Goal: Complete application form: Complete application form

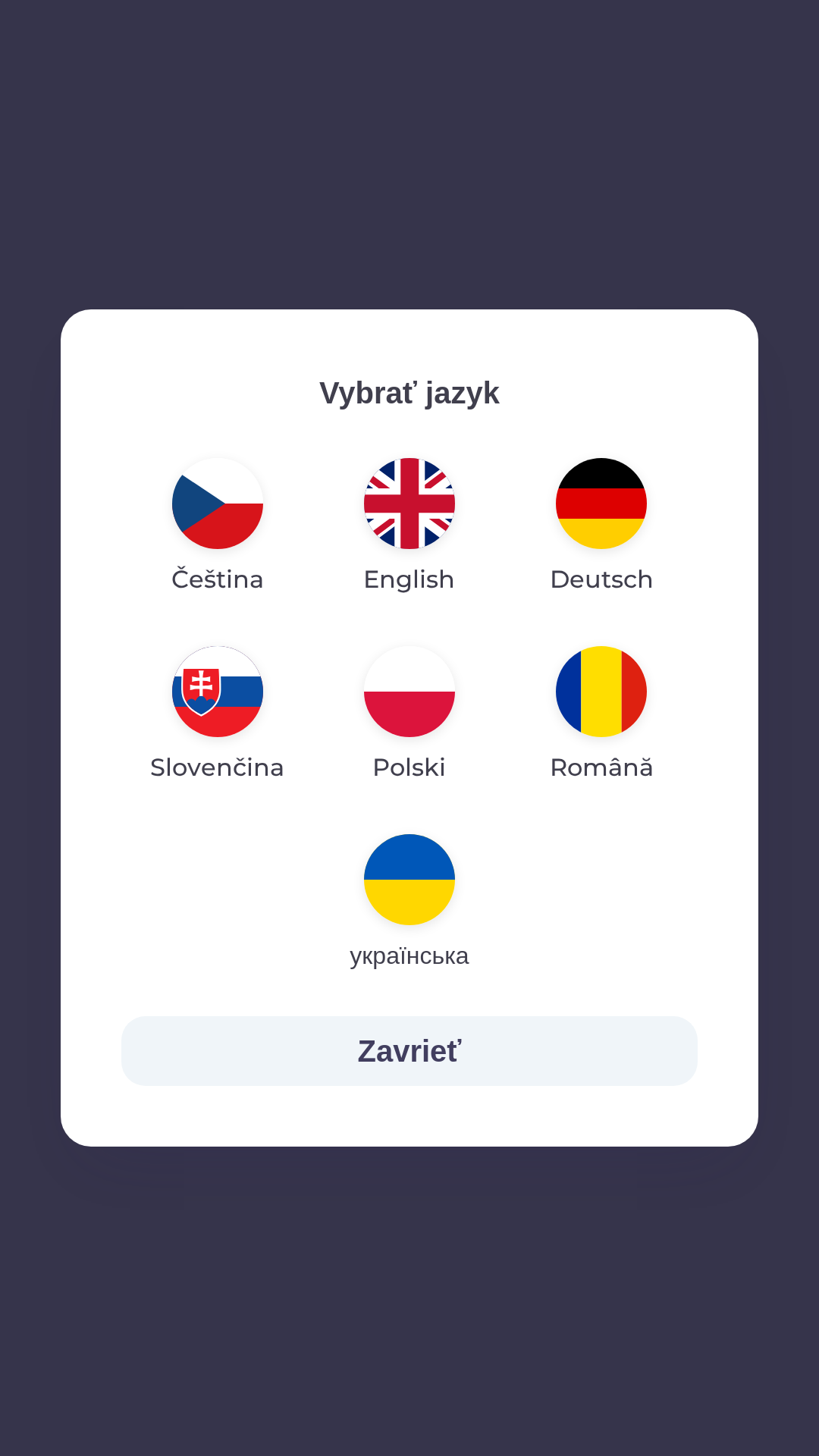
click at [443, 695] on img "button" at bounding box center [409, 691] width 91 height 91
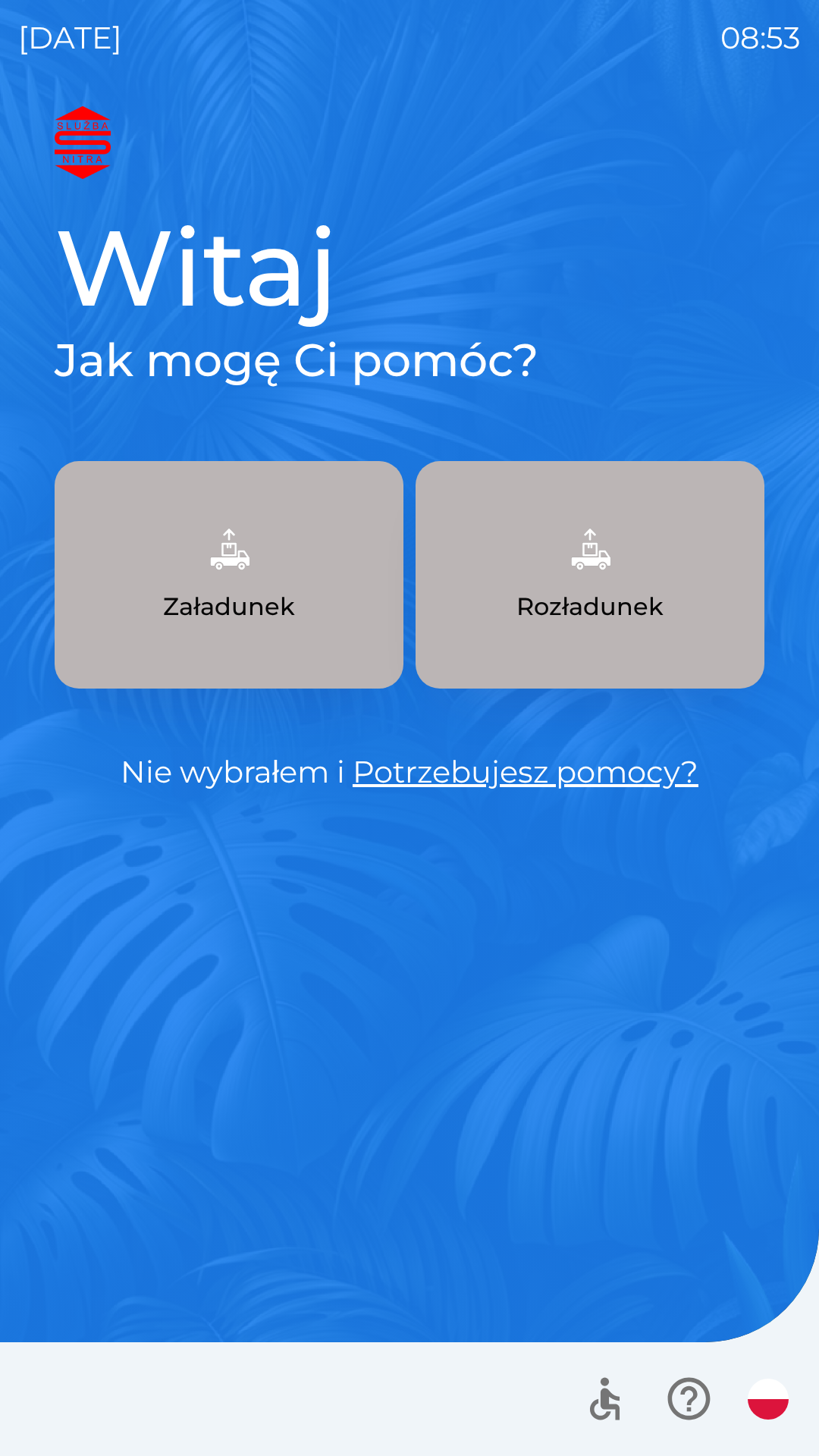
click at [297, 646] on button "Załadunek" at bounding box center [228, 574] width 348 height 228
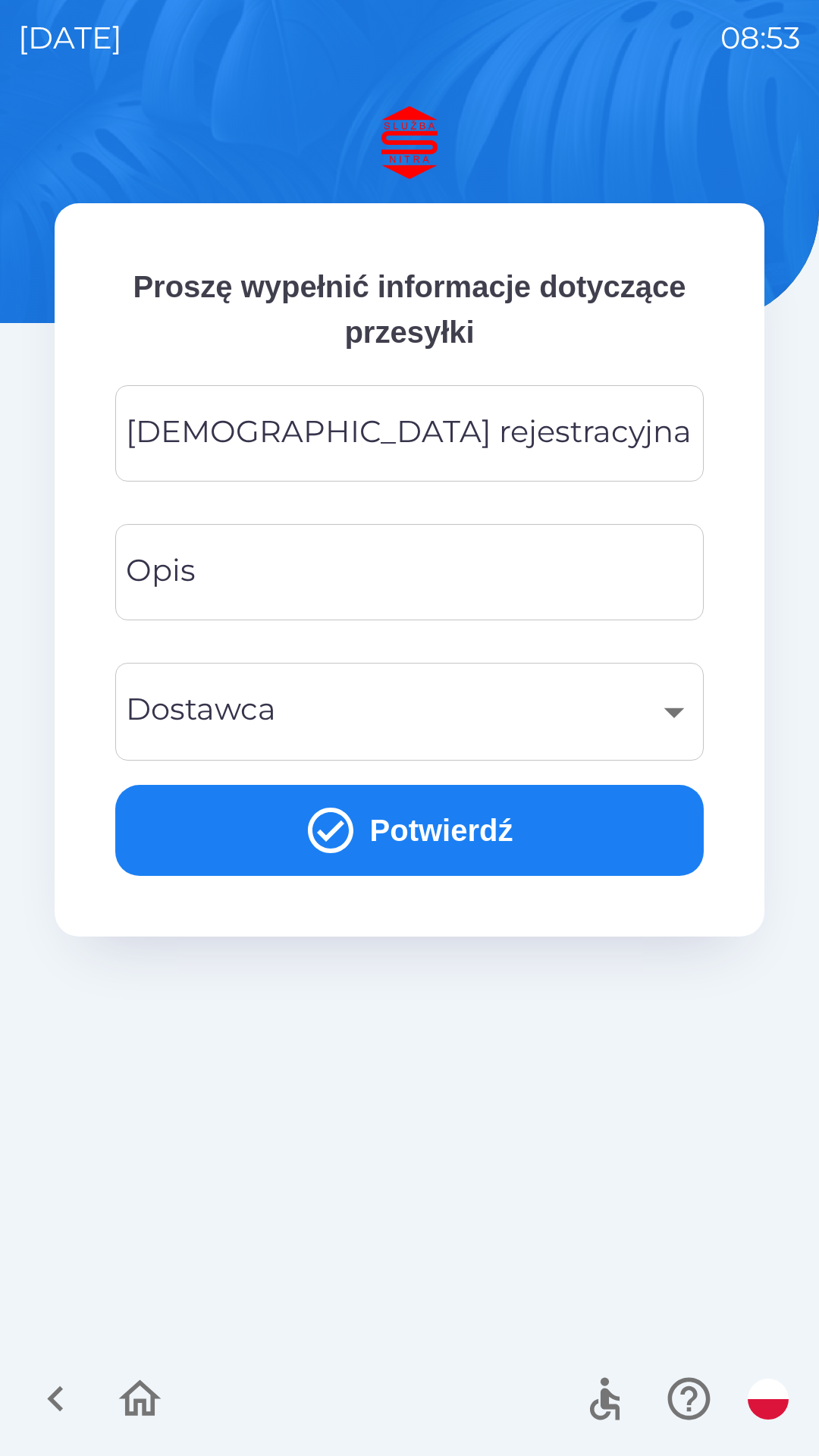
click at [412, 427] on div "[DEMOGRAPHIC_DATA] rejestracyjna Tablica rejestracyjna" at bounding box center [409, 433] width 589 height 97
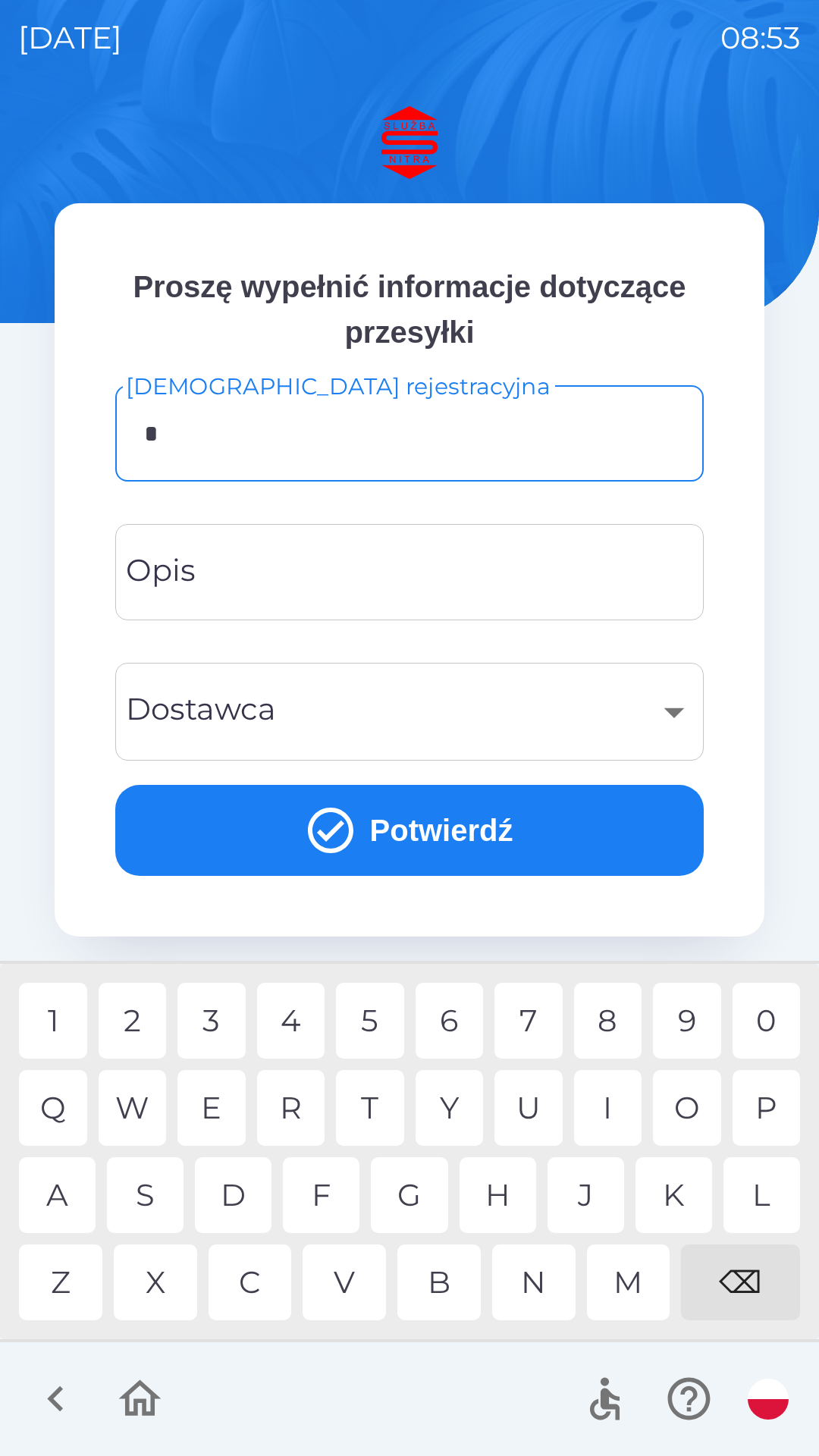
click at [677, 1108] on div "O" at bounding box center [687, 1108] width 68 height 76
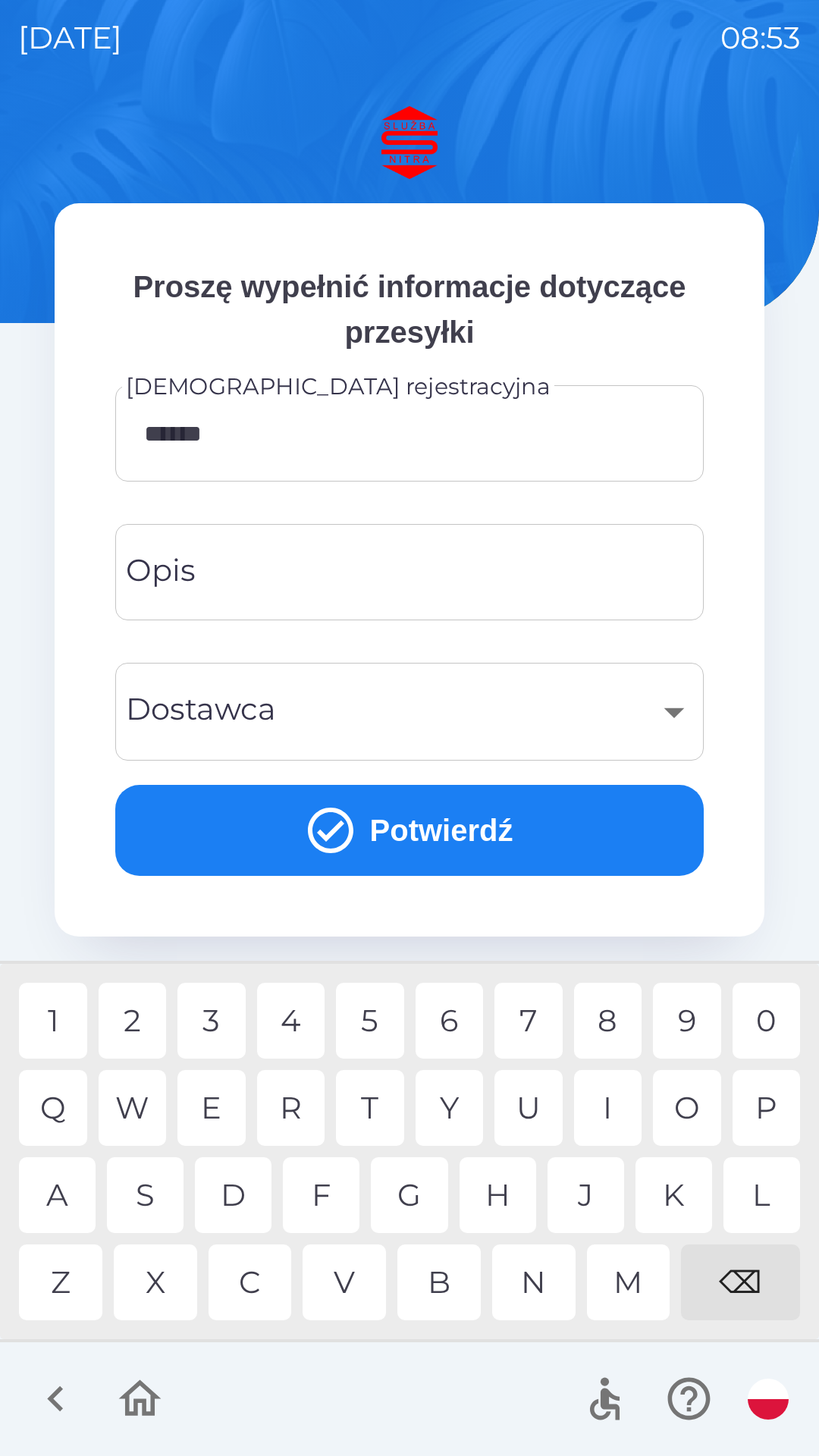
click at [57, 1013] on div "1" at bounding box center [53, 1020] width 68 height 76
type input "*******"
click at [350, 585] on input "Opis" at bounding box center [409, 571] width 552 height 60
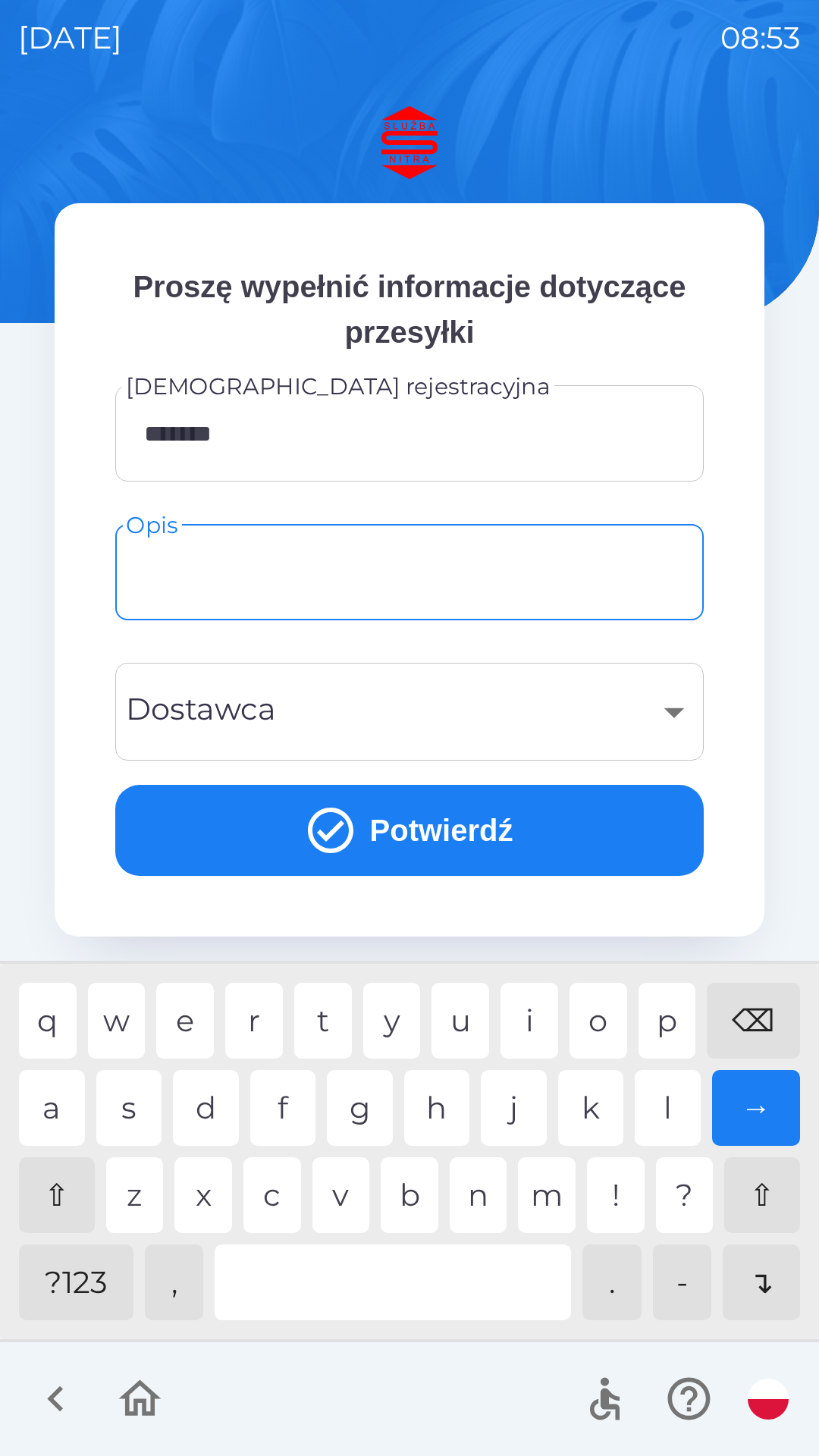
click at [662, 721] on div "​" at bounding box center [409, 711] width 552 height 62
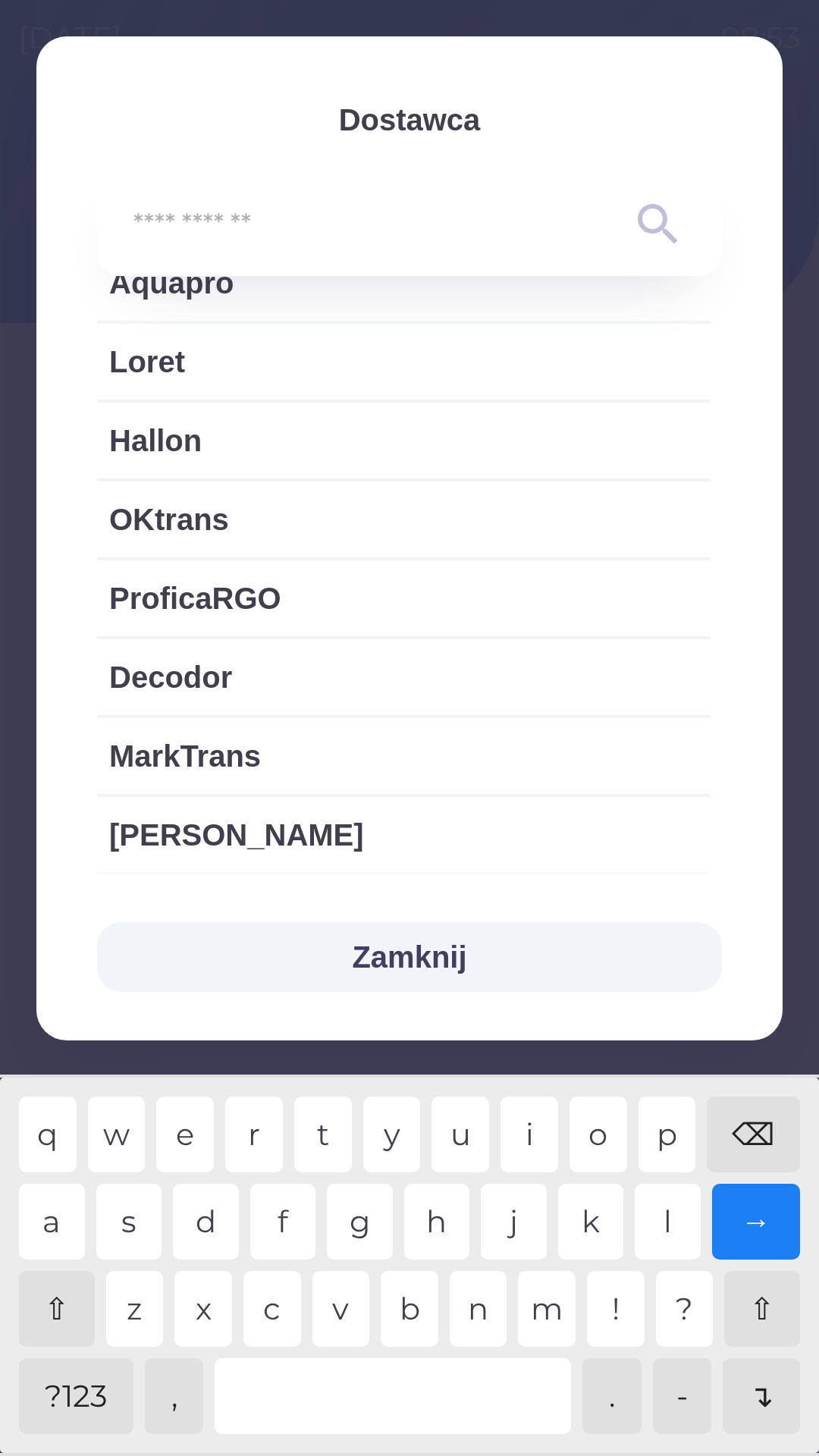
scroll to position [2813, 0]
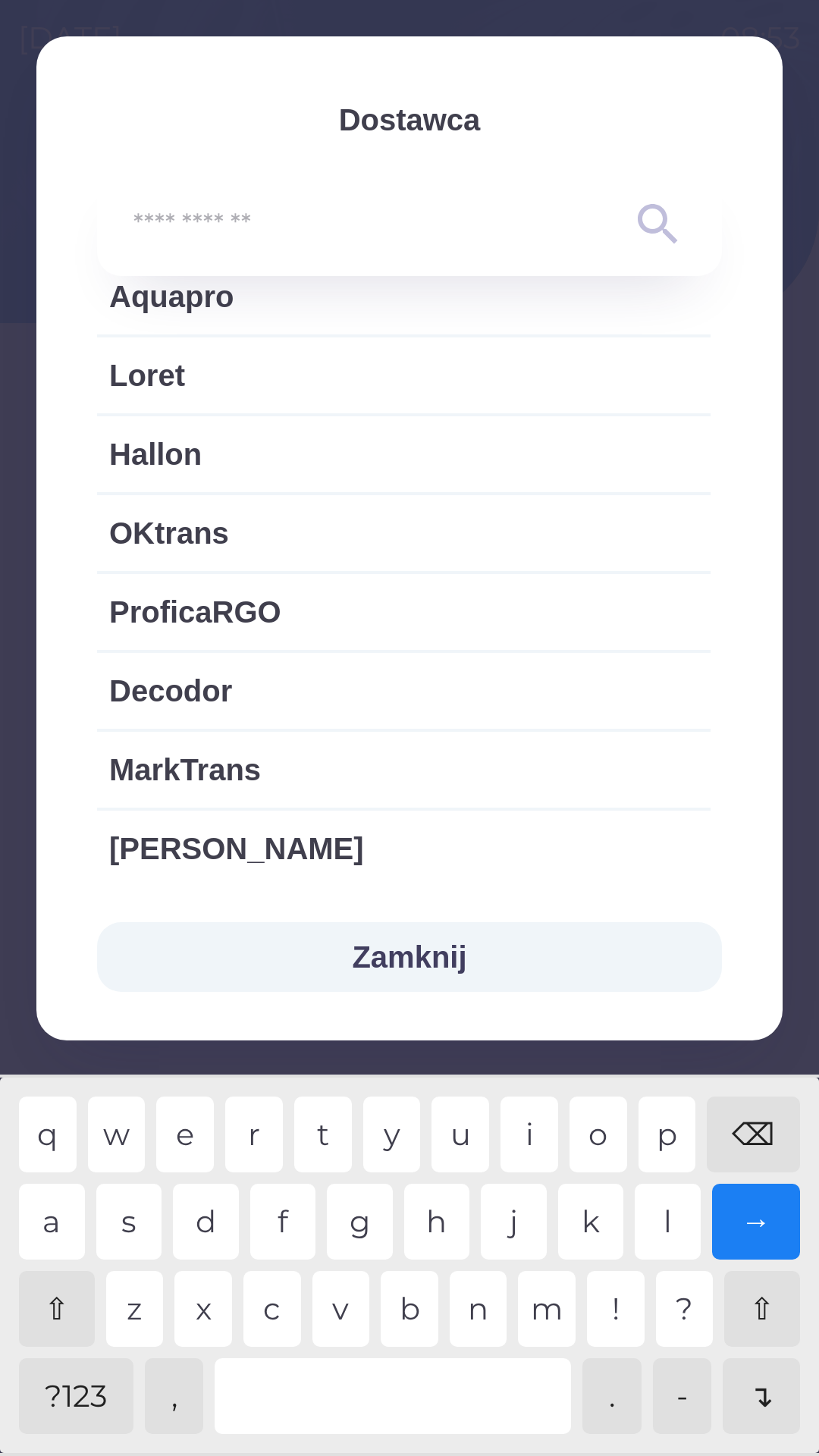
click at [419, 959] on button "Zamknij" at bounding box center [409, 956] width 625 height 69
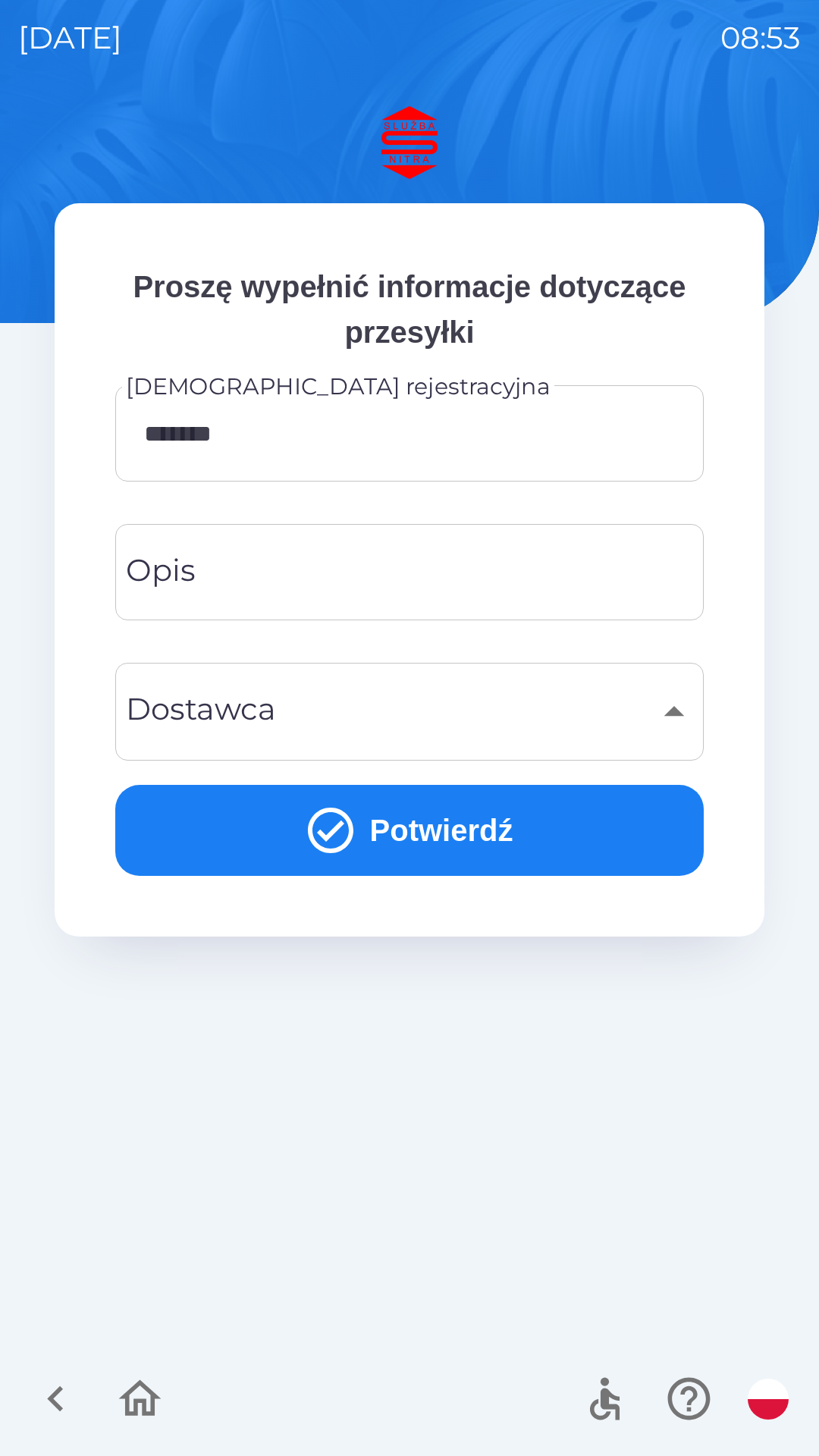
click at [315, 589] on input "Opis" at bounding box center [409, 571] width 552 height 60
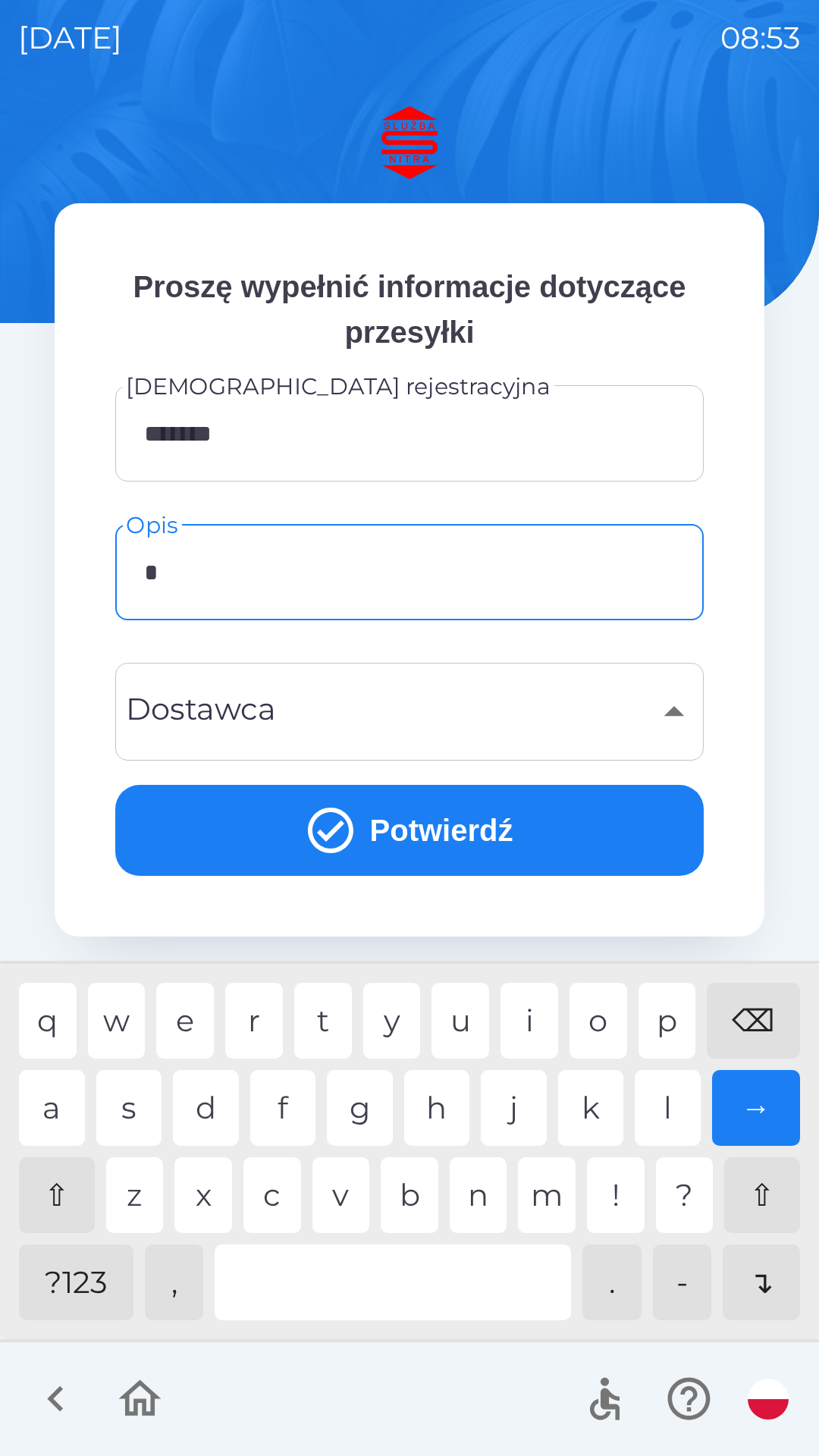
click at [152, 1197] on div "z" at bounding box center [135, 1195] width 58 height 76
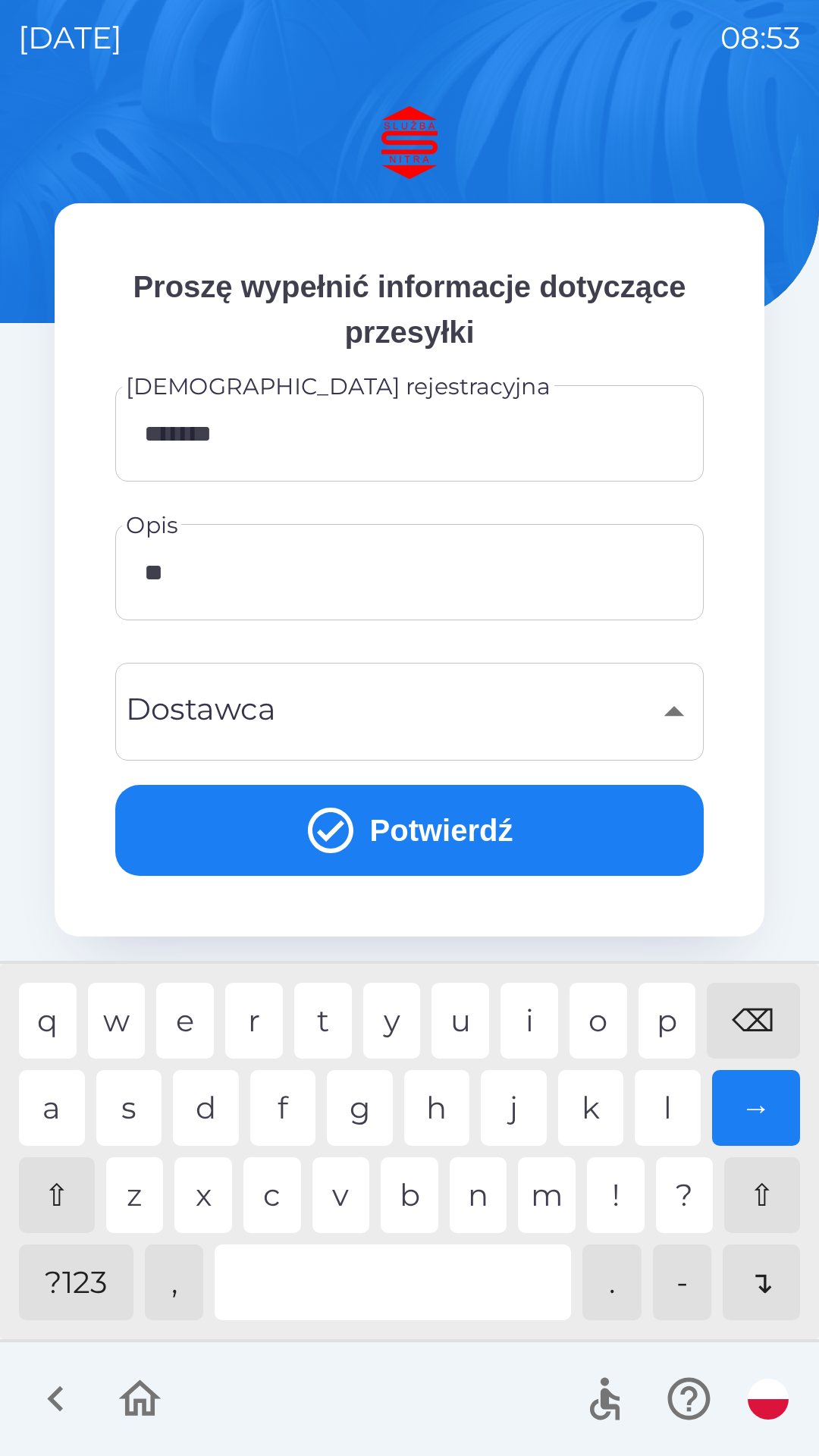
click at [62, 1124] on div "a" at bounding box center [52, 1108] width 66 height 76
click at [440, 1009] on div "u" at bounding box center [460, 1020] width 58 height 76
type input "*********"
click at [371, 707] on div "​" at bounding box center [409, 711] width 552 height 62
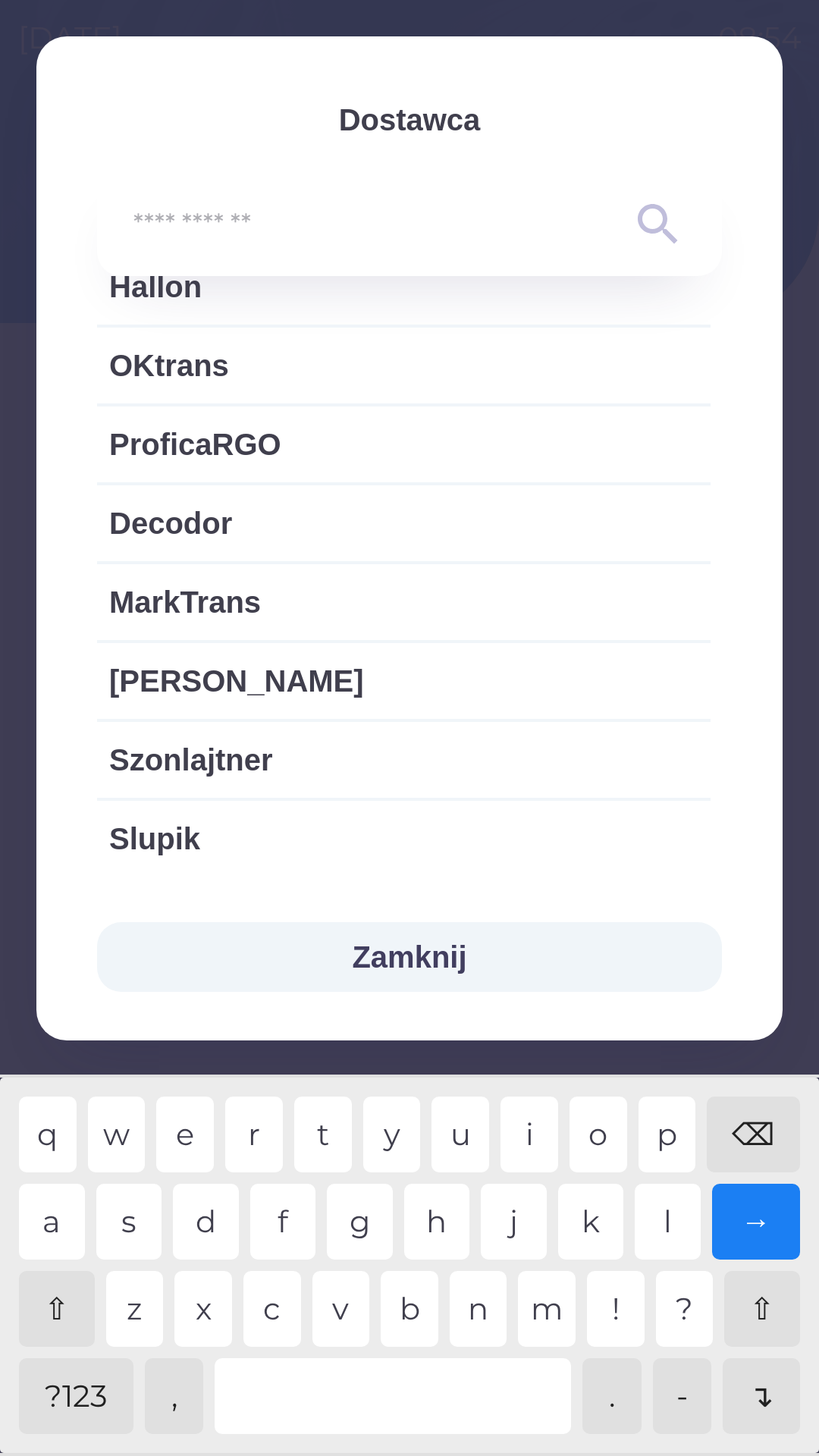
scroll to position [3130, 0]
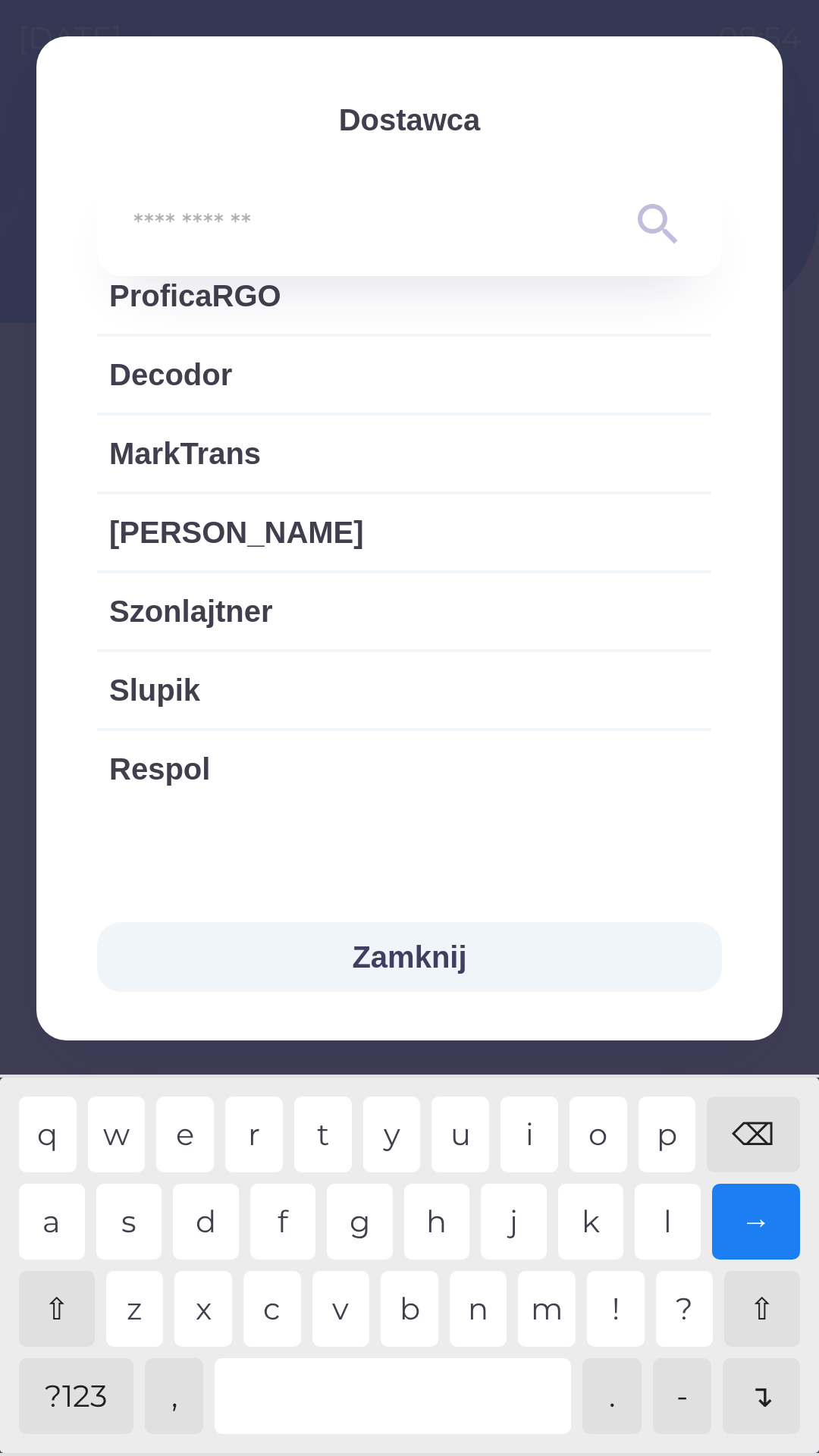
click at [645, 215] on icon at bounding box center [658, 225] width 55 height 55
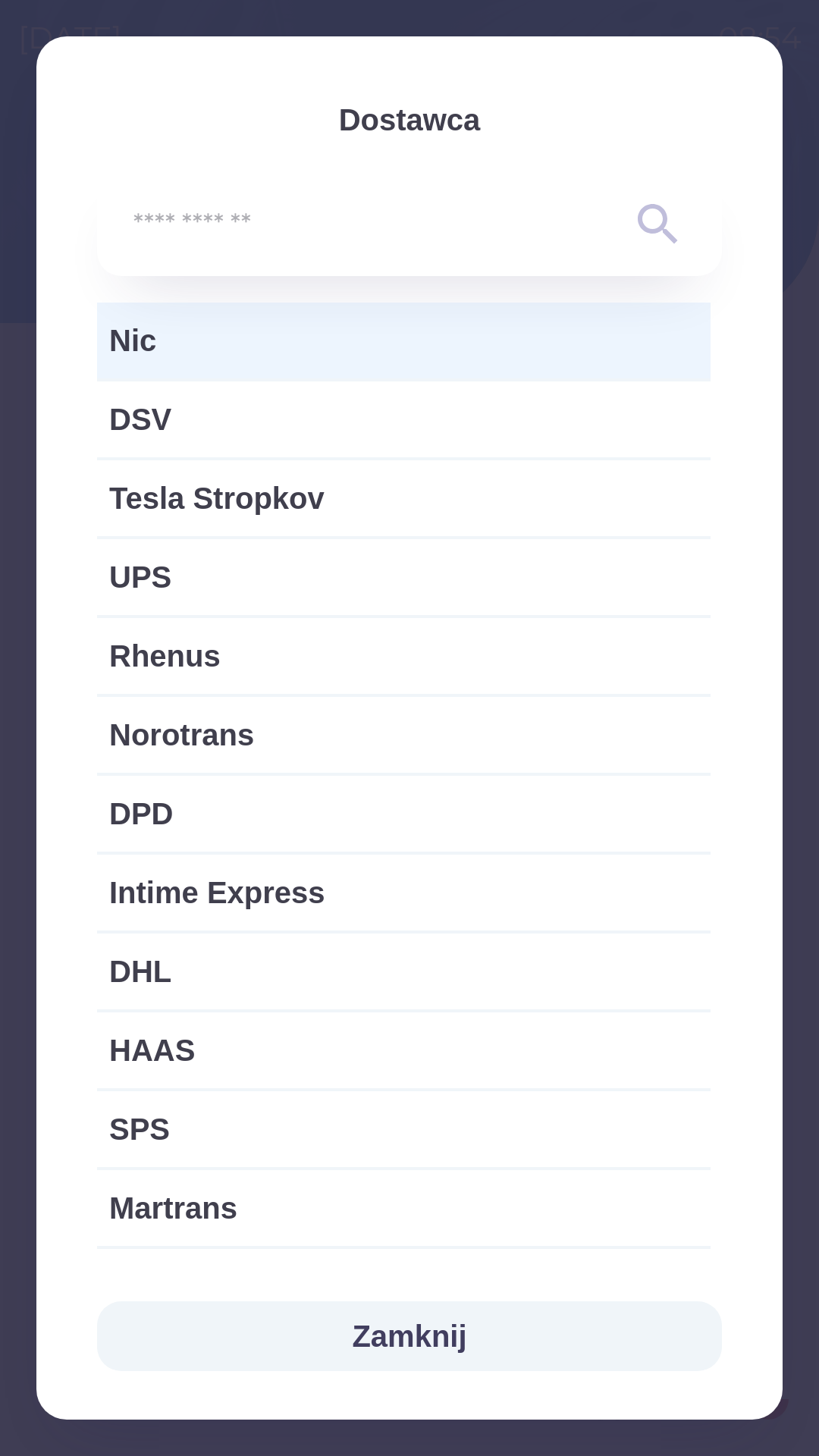
scroll to position [0, 0]
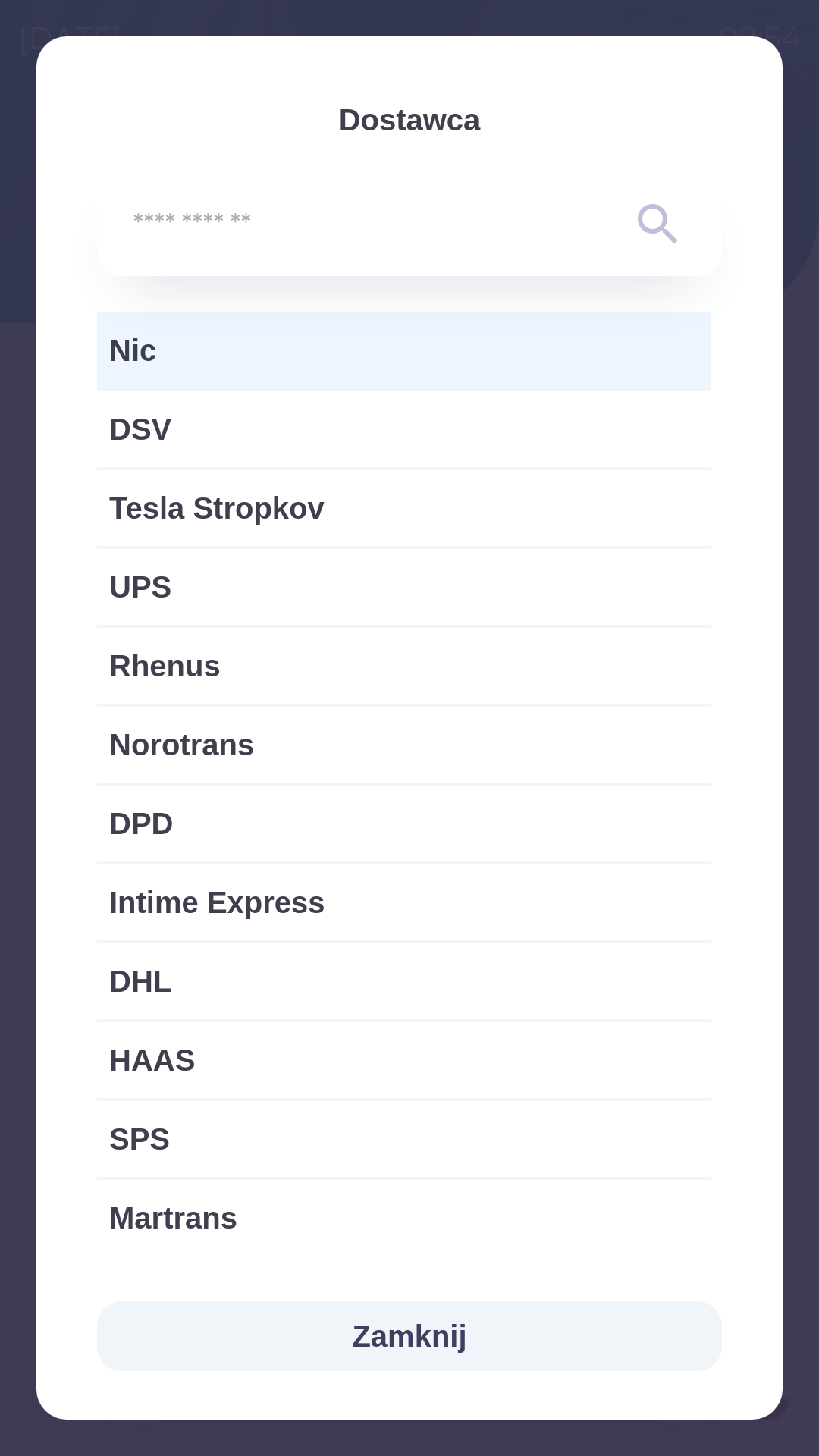
click at [413, 1342] on button "Zamknij" at bounding box center [409, 1335] width 625 height 69
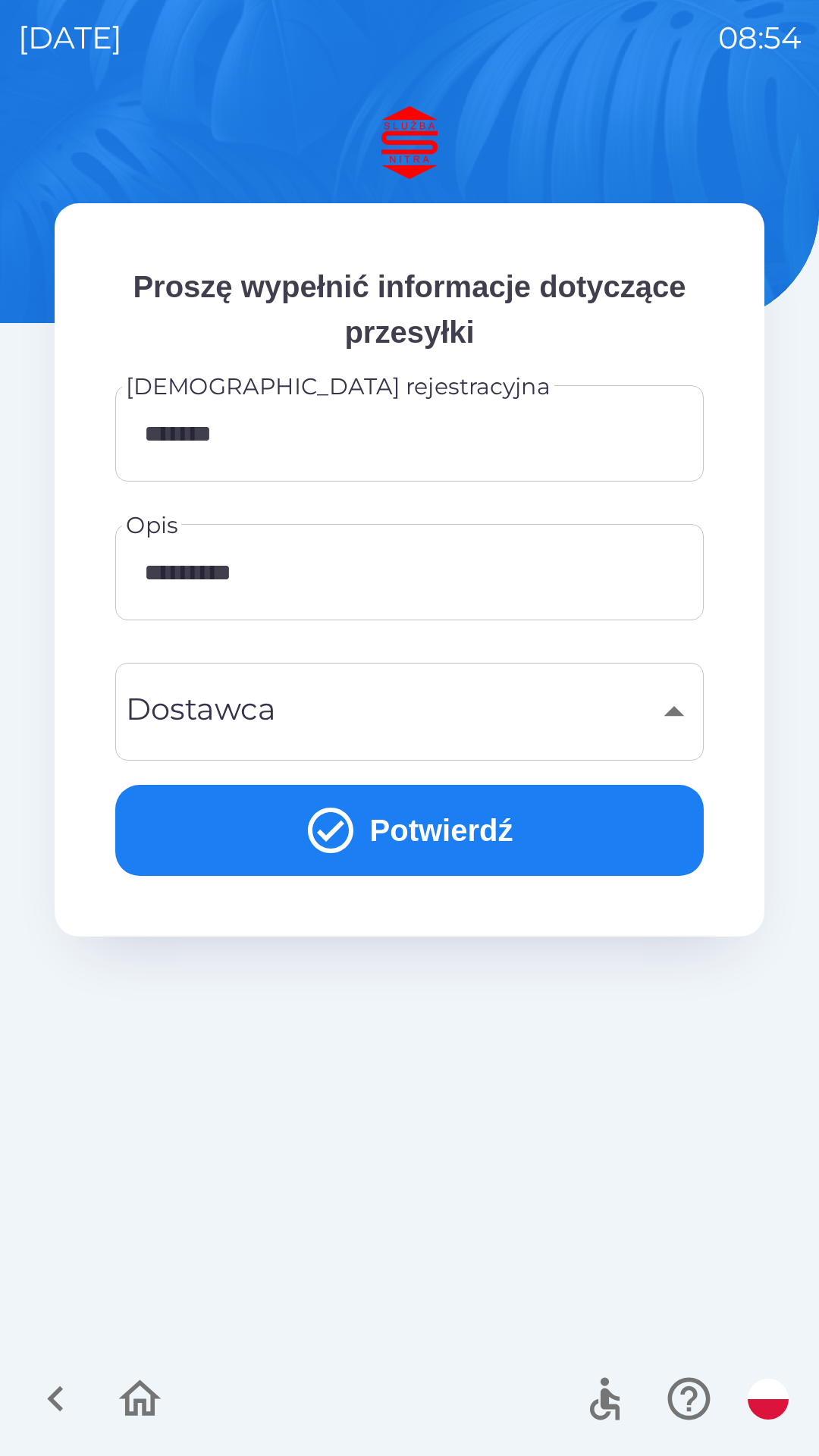
click at [71, 1380] on icon "button" at bounding box center [56, 1398] width 51 height 51
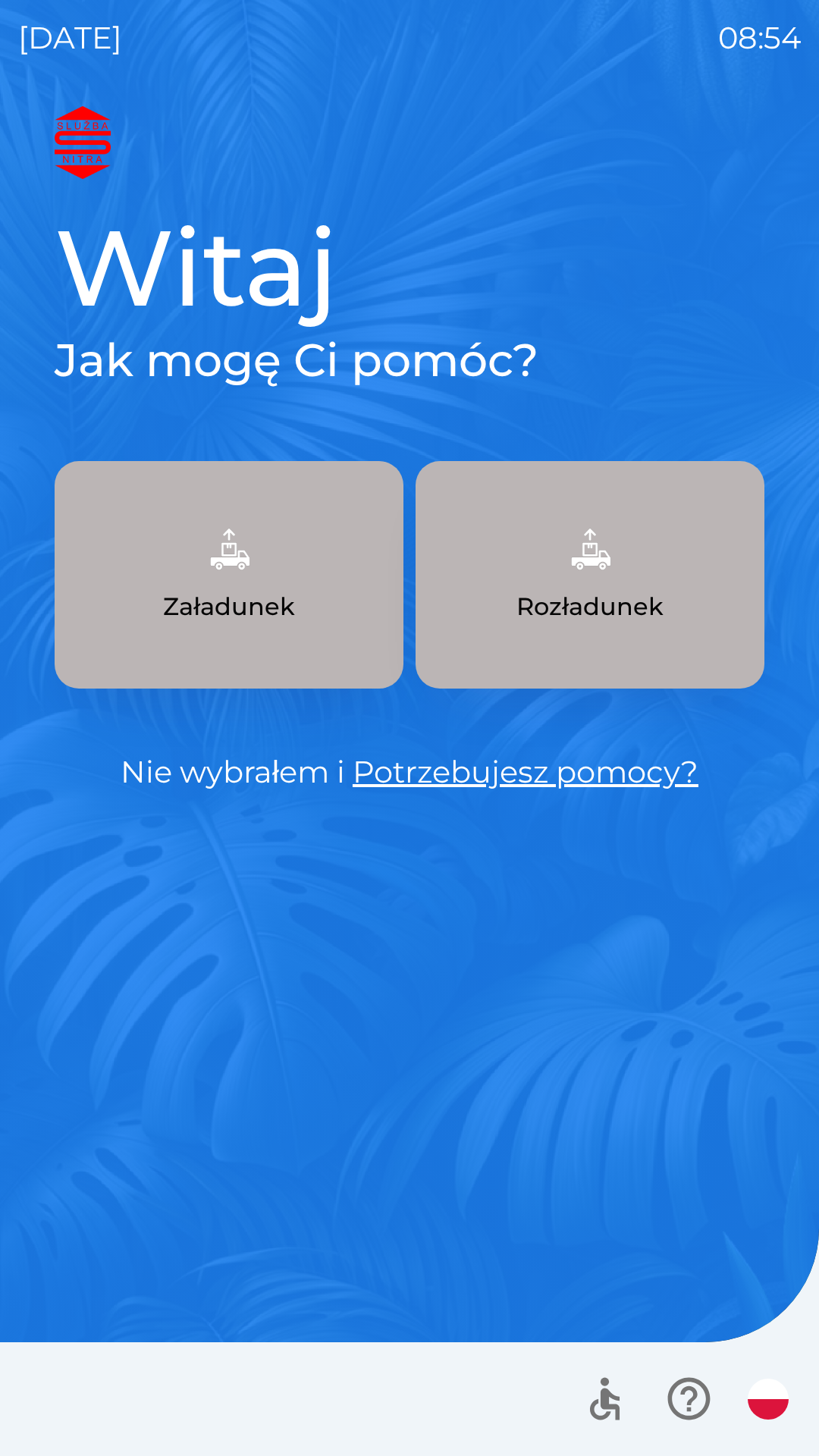
click at [238, 618] on p "Załadunek" at bounding box center [228, 606] width 132 height 36
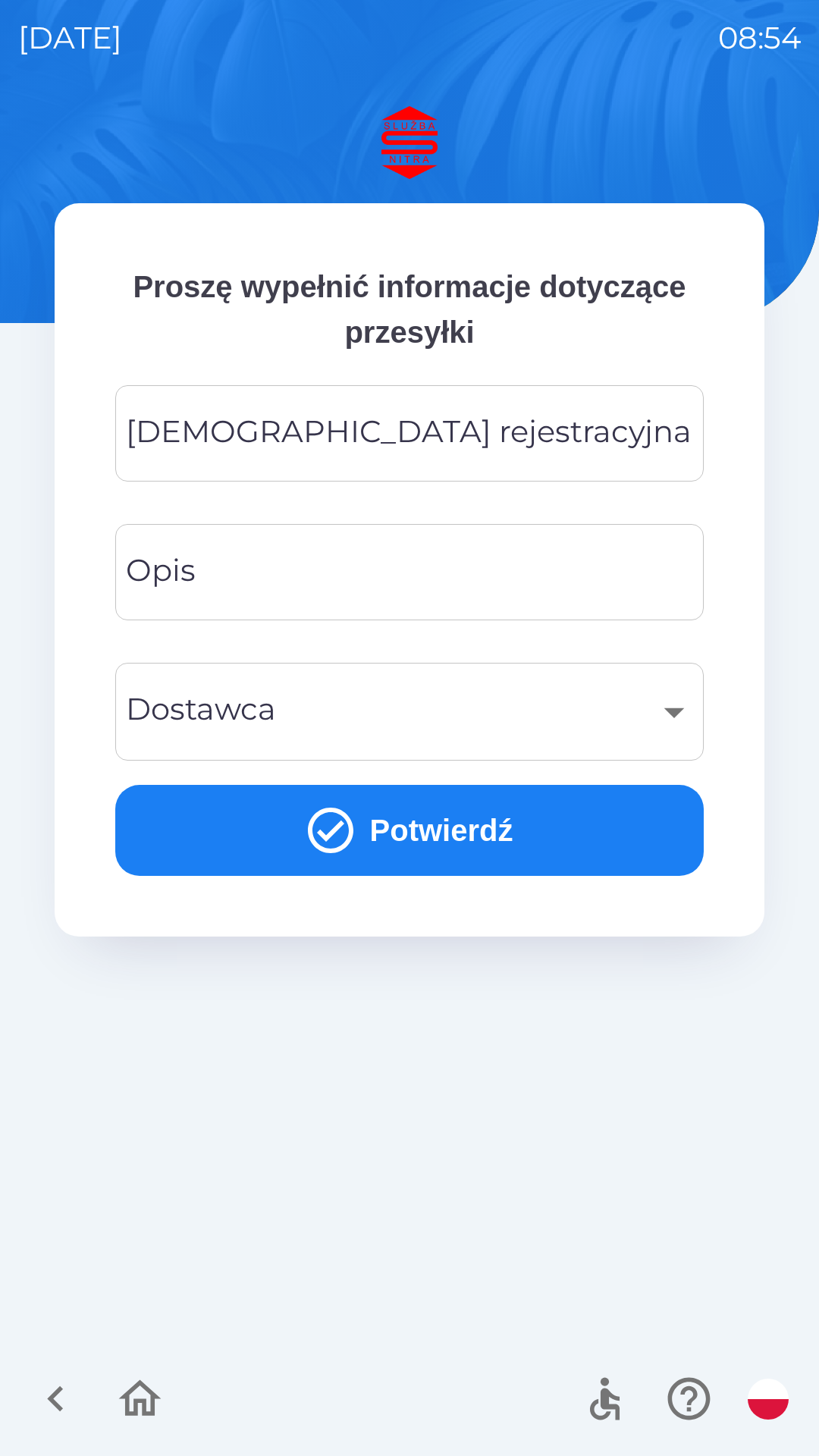
click at [489, 448] on input "[DEMOGRAPHIC_DATA] rejestracyjna" at bounding box center [409, 433] width 552 height 60
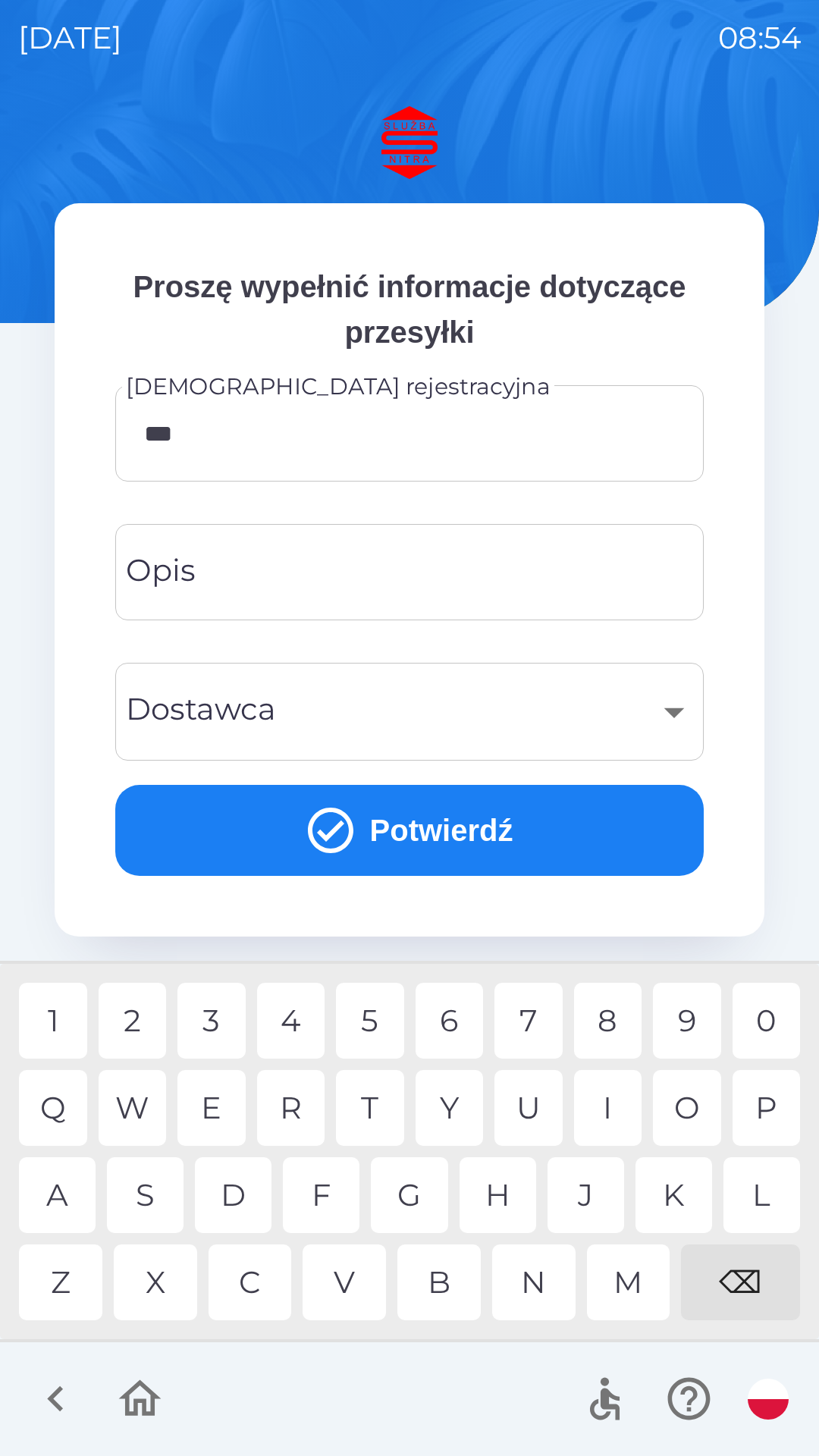
click at [213, 1019] on div "3" at bounding box center [212, 1020] width 68 height 76
click at [58, 1011] on div "1" at bounding box center [53, 1020] width 68 height 76
type input "*******"
click at [379, 1098] on div "T" at bounding box center [370, 1108] width 68 height 76
click at [328, 574] on input "Opis" at bounding box center [409, 571] width 552 height 60
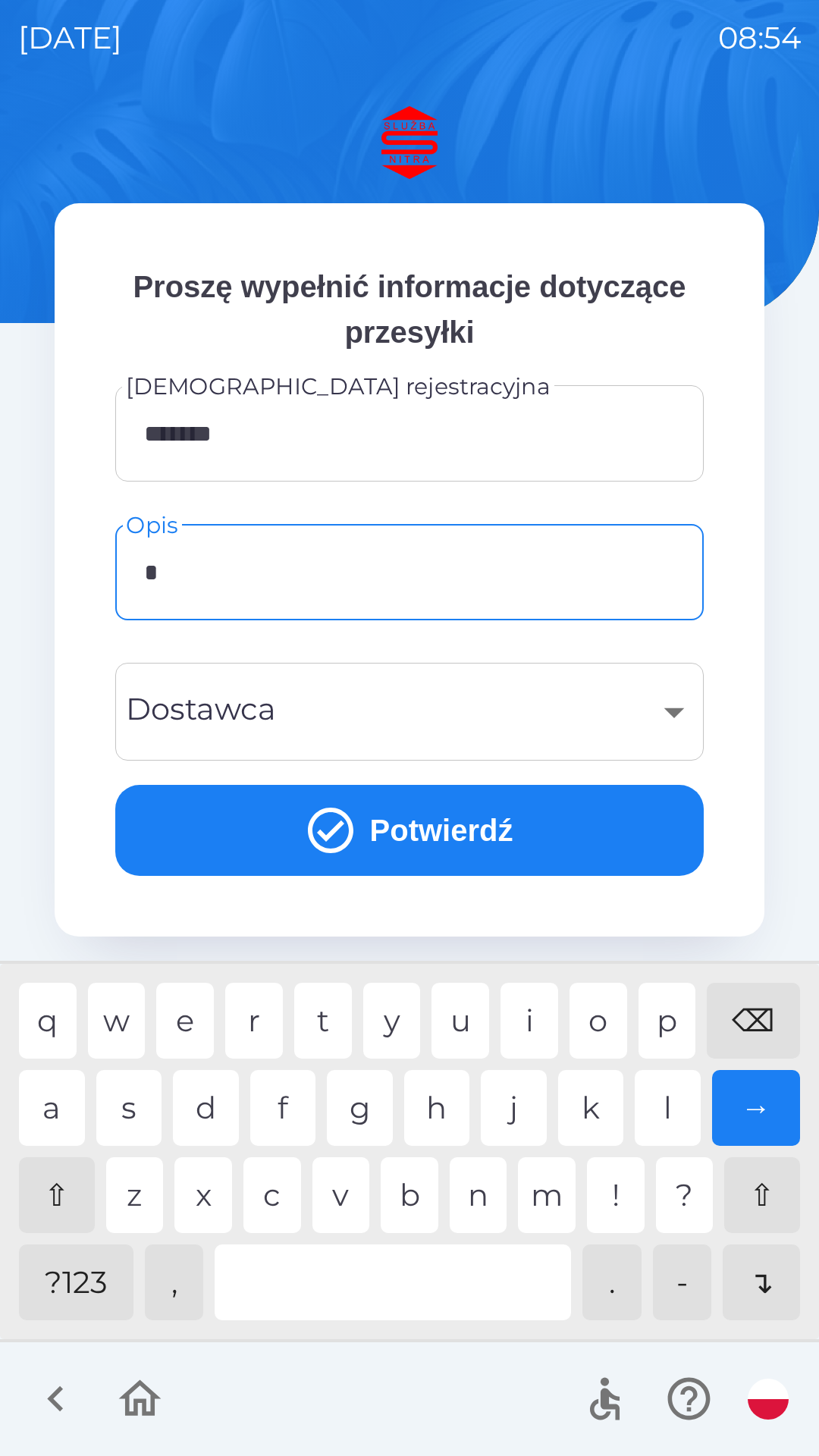
click at [134, 1180] on div "z" at bounding box center [135, 1195] width 58 height 76
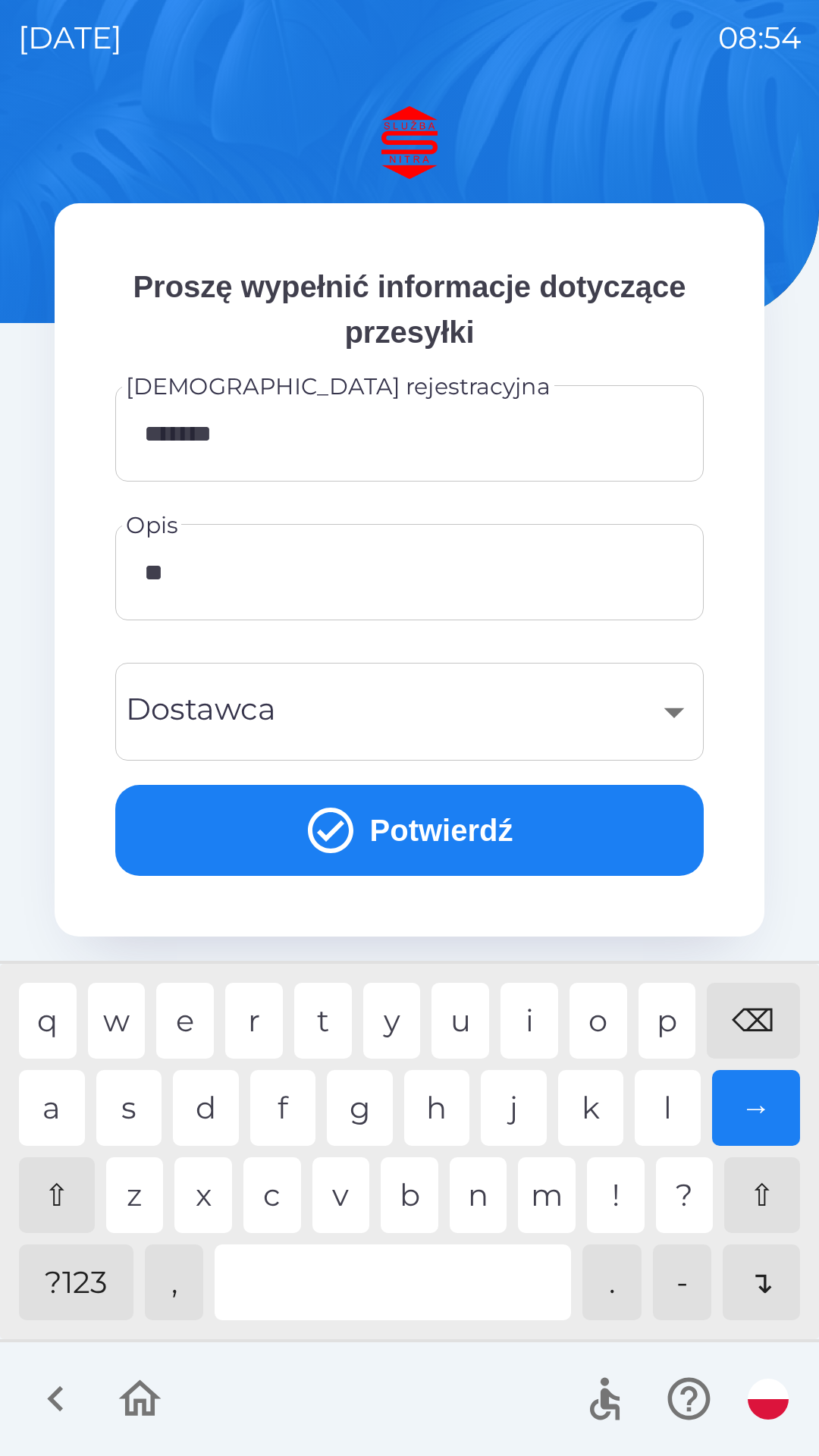
click at [56, 1102] on div "a" at bounding box center [52, 1108] width 66 height 76
click at [671, 1109] on div "l" at bounding box center [668, 1108] width 66 height 76
click at [212, 1102] on div "d" at bounding box center [206, 1108] width 66 height 76
click at [757, 1009] on div "⌫" at bounding box center [754, 1020] width 94 height 76
type input "*"
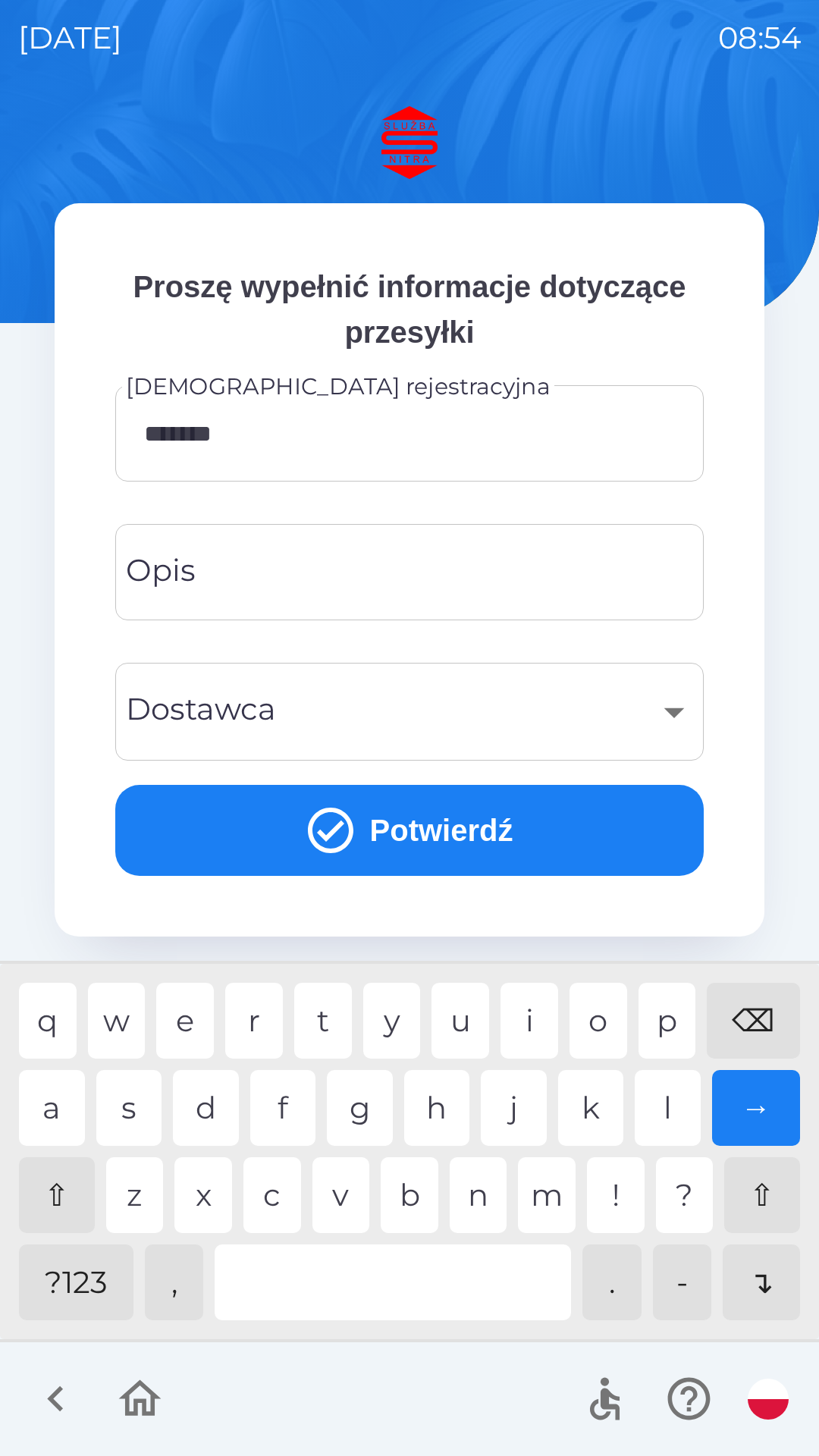
click at [756, 1018] on div "⌫" at bounding box center [754, 1020] width 94 height 76
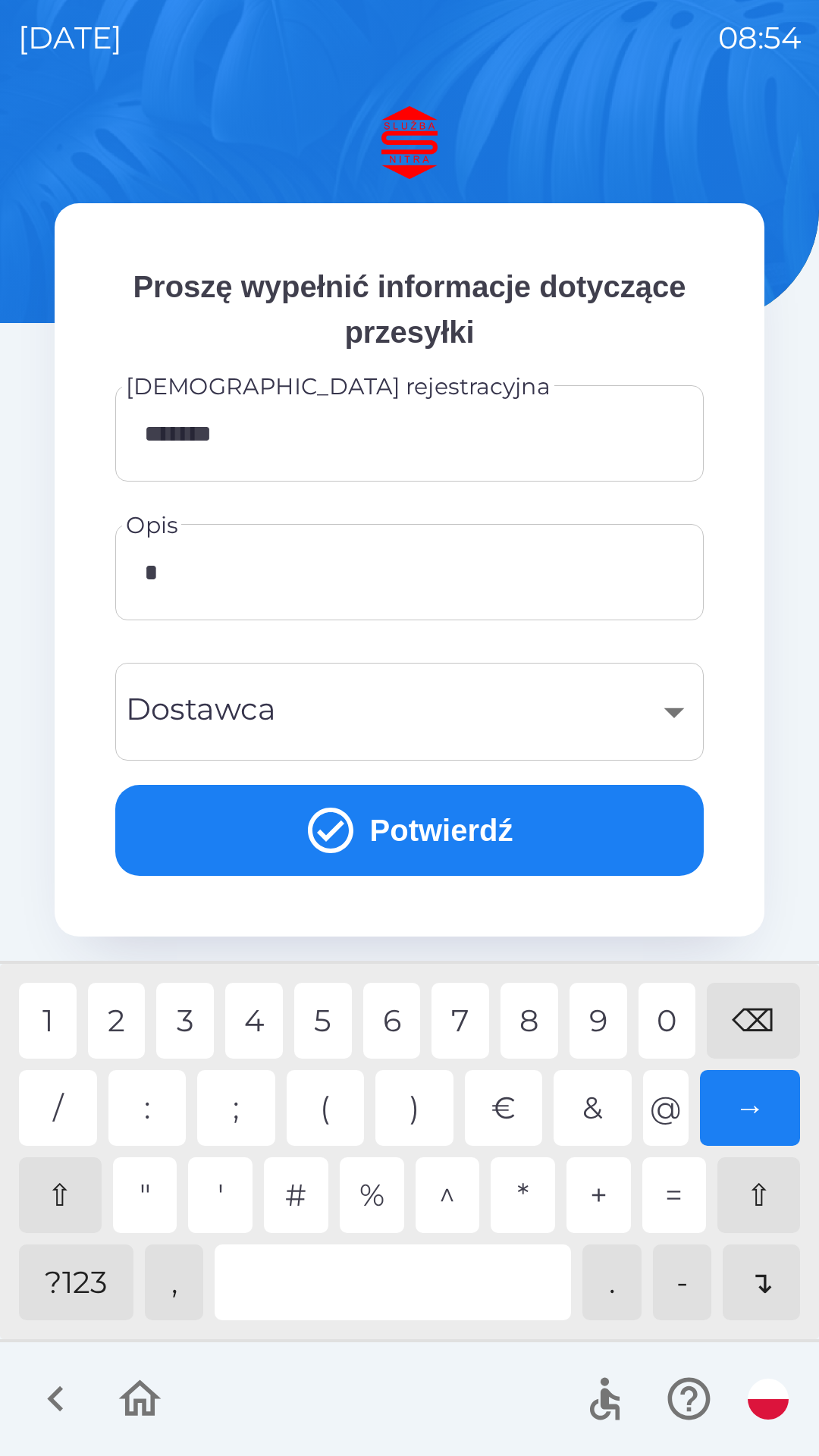
click at [262, 1013] on div "4" at bounding box center [254, 1020] width 58 height 76
click at [355, 1277] on div at bounding box center [392, 1282] width 356 height 76
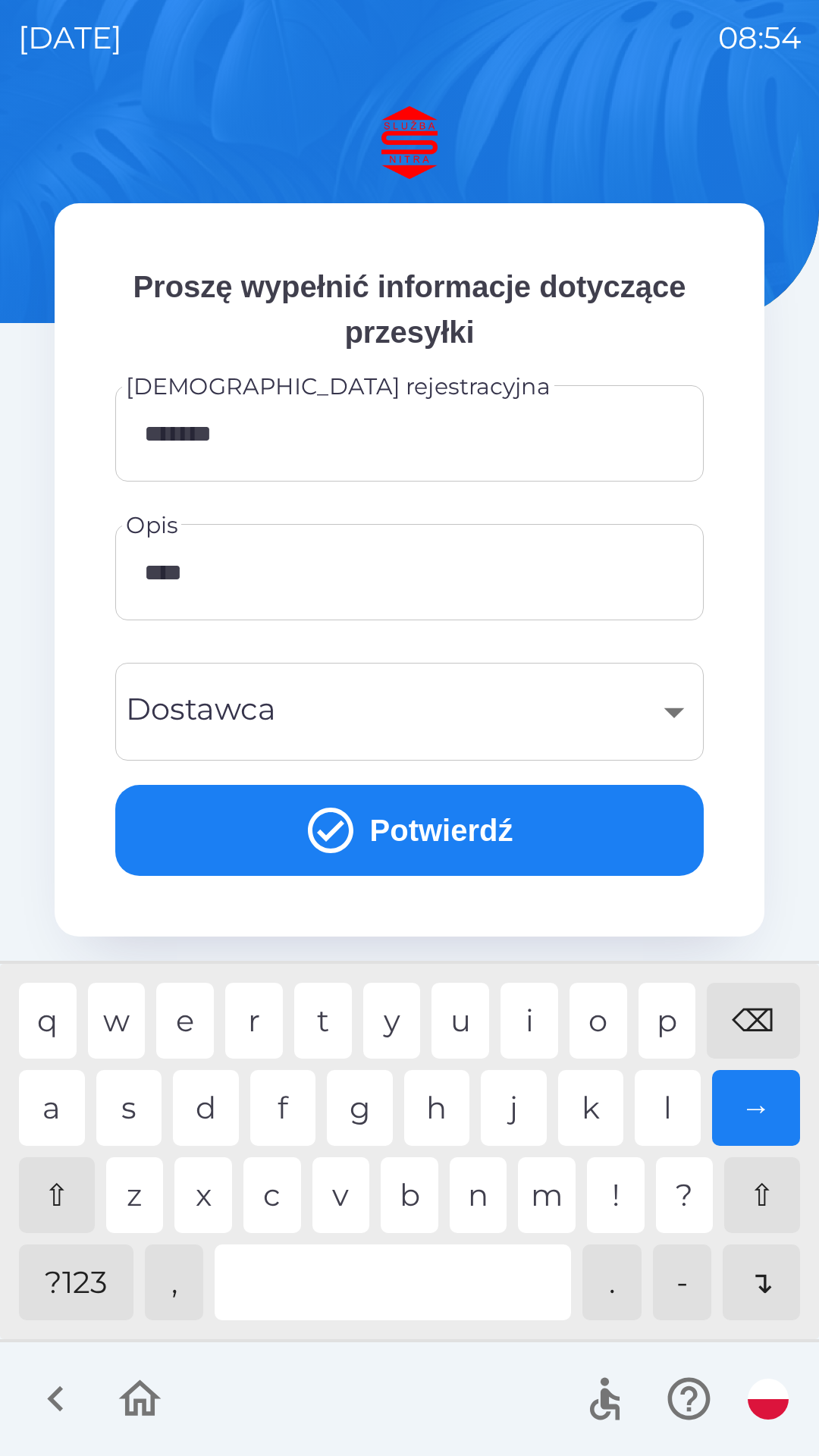
click at [62, 1113] on div "a" at bounding box center [52, 1108] width 66 height 76
click at [666, 1118] on div "l" at bounding box center [668, 1108] width 66 height 76
type input "********"
click at [412, 711] on div "​" at bounding box center [409, 711] width 552 height 62
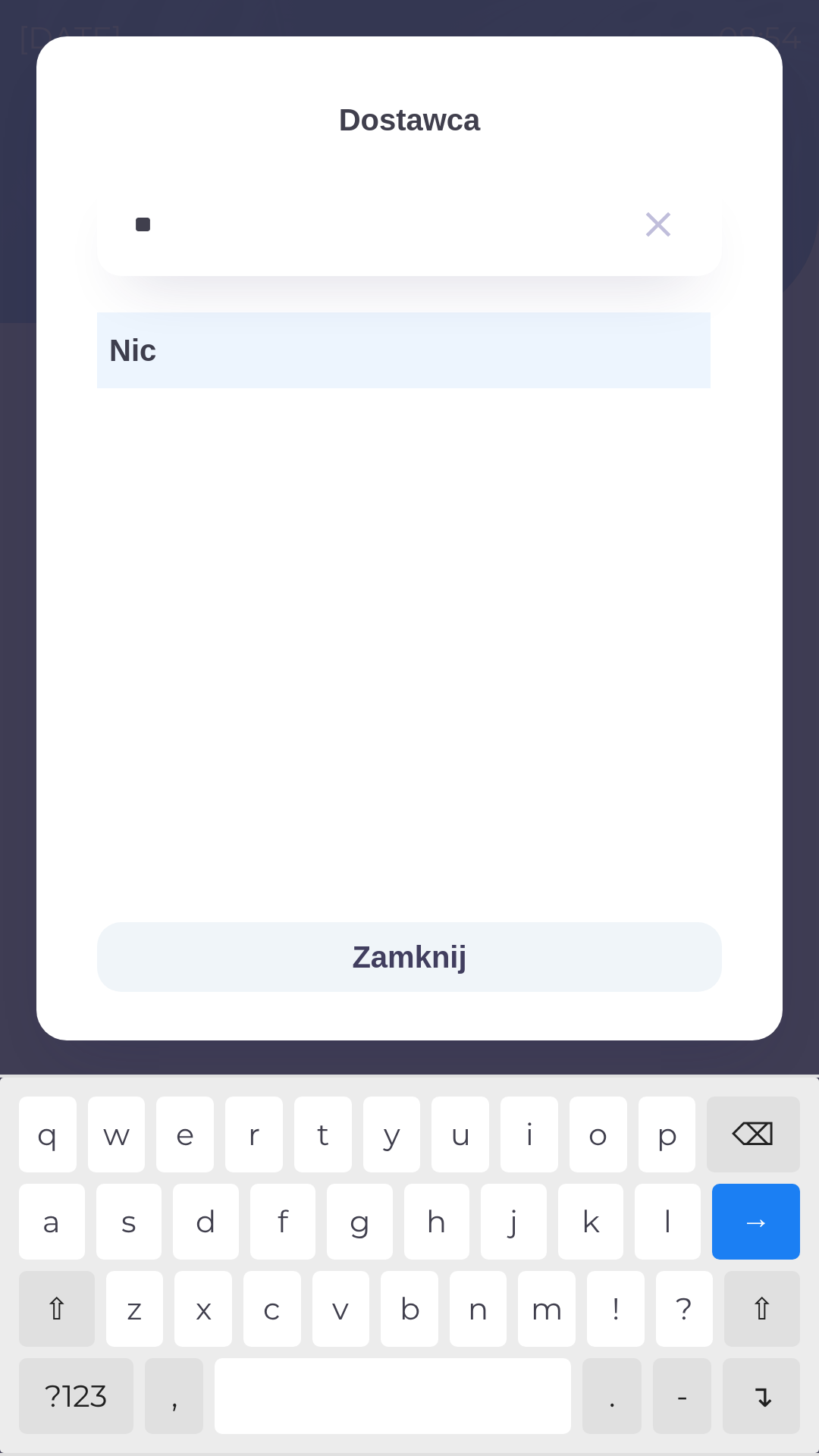
click at [546, 1301] on div "m" at bounding box center [546, 1309] width 58 height 76
type input "***"
click at [342, 354] on span "Nic" at bounding box center [403, 350] width 589 height 46
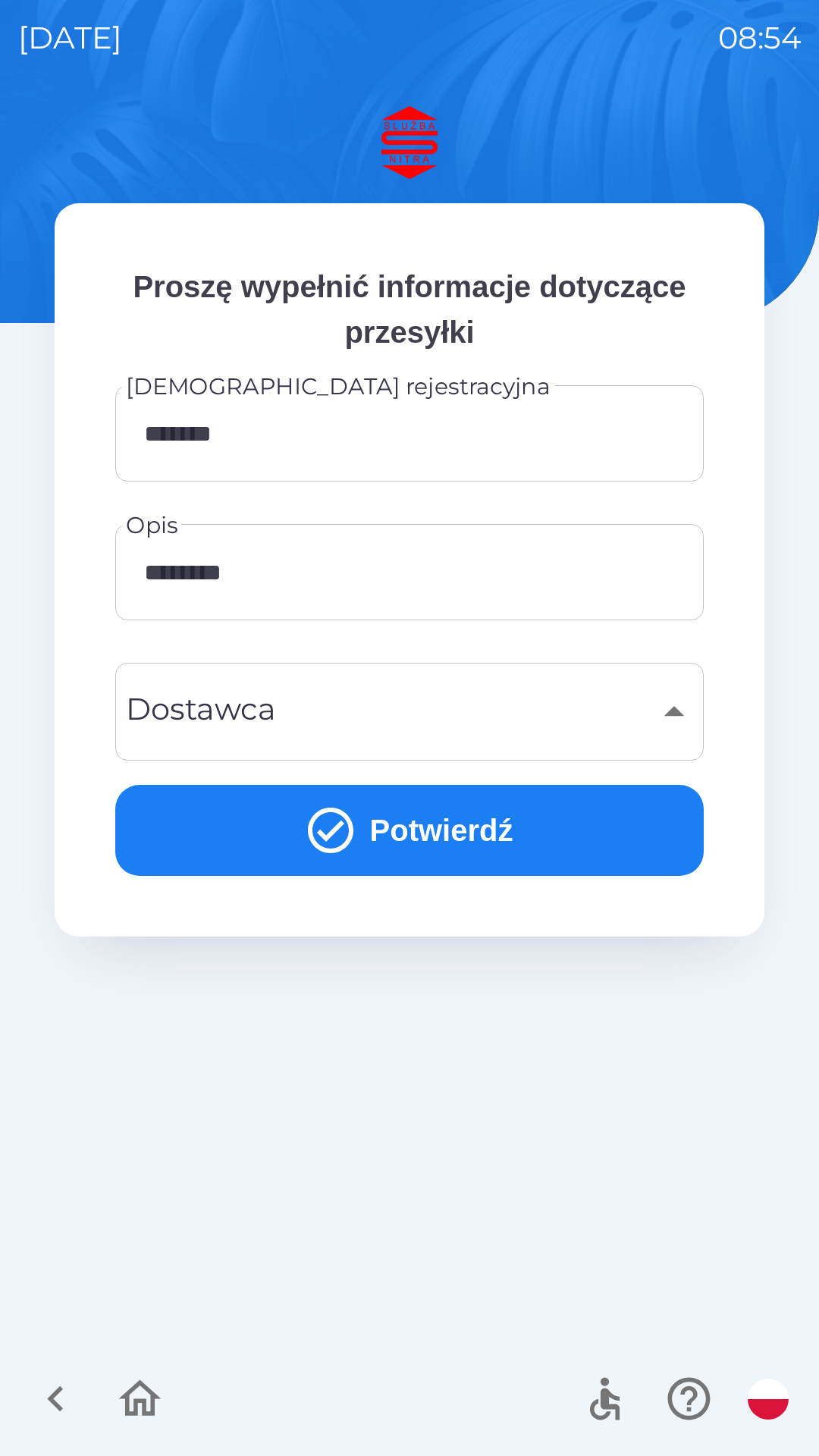
click at [462, 825] on button "Potwierdź" at bounding box center [409, 830] width 589 height 91
